Goal: Find specific page/section: Find specific page/section

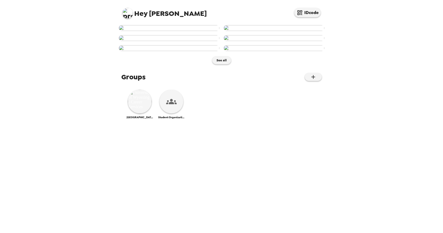
scroll to position [275, 0]
click at [139, 113] on img at bounding box center [140, 101] width 24 height 24
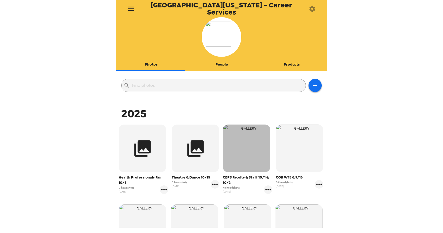
click at [235, 153] on img "button" at bounding box center [247, 148] width 48 height 48
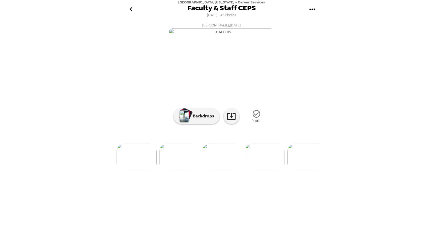
scroll to position [0, 495]
click at [247, 171] on img at bounding box center [251, 156] width 40 height 27
click at [179, 171] on img at bounding box center [167, 156] width 40 height 27
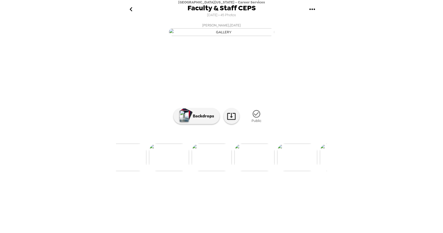
click at [307, 171] on img at bounding box center [297, 156] width 40 height 27
click at [322, 171] on img at bounding box center [308, 156] width 40 height 27
click at [132, 9] on icon "go back" at bounding box center [131, 9] width 8 height 8
